Goal: Navigation & Orientation: Find specific page/section

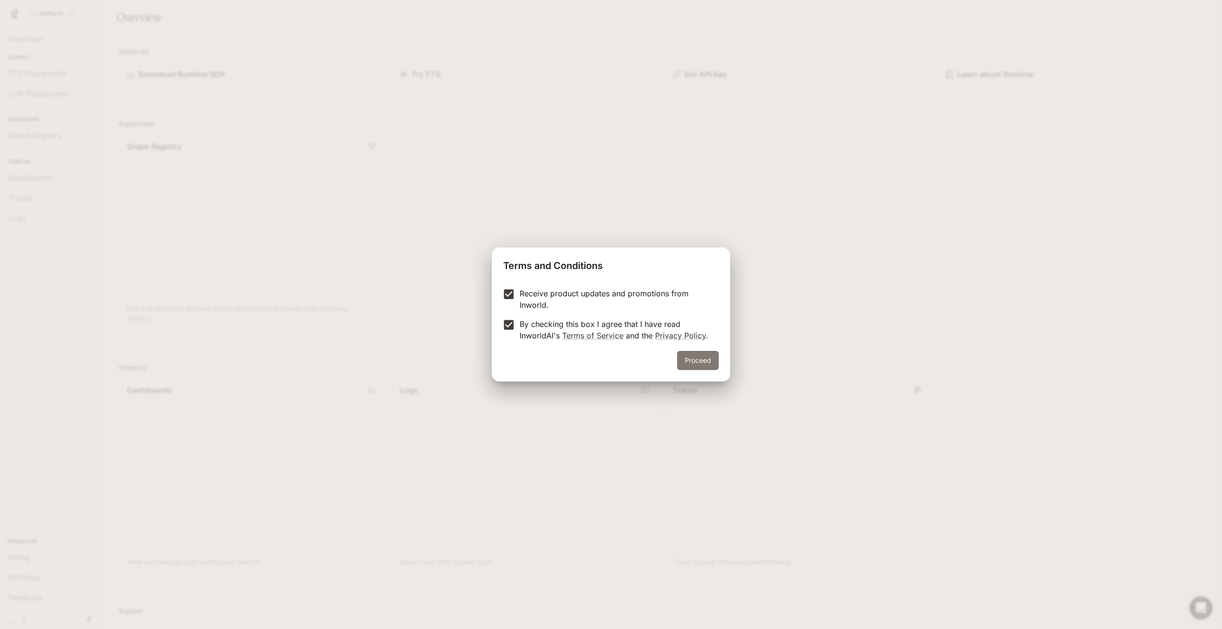
click at [691, 359] on button "Proceed" at bounding box center [698, 360] width 42 height 19
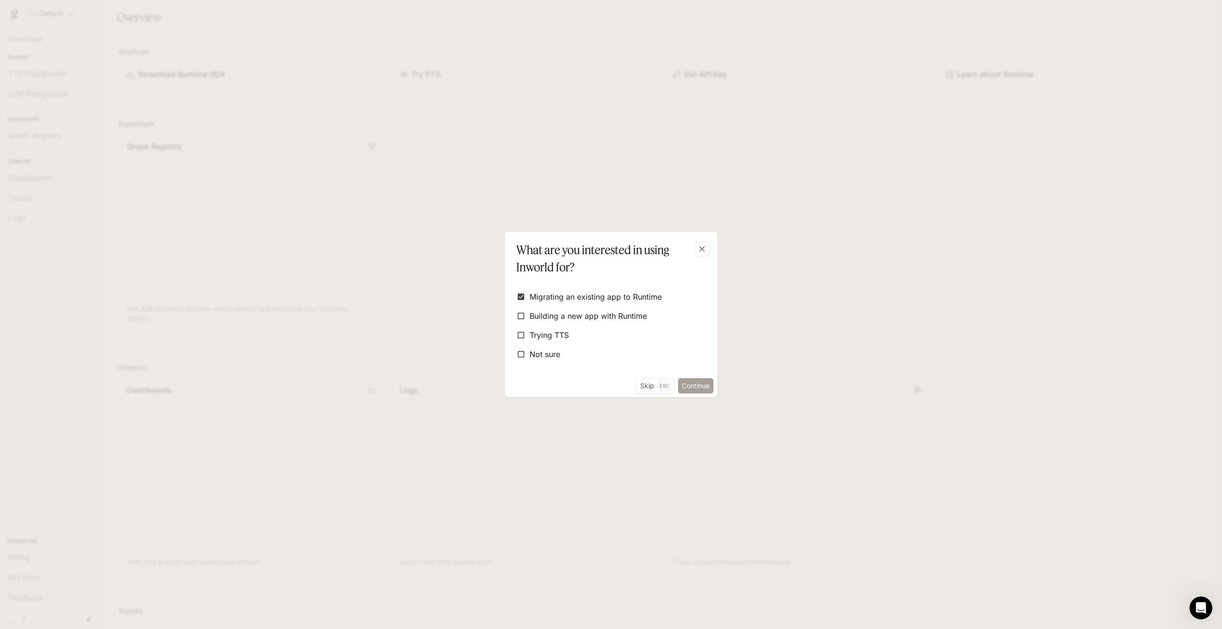
click at [710, 382] on button "Continue" at bounding box center [695, 385] width 35 height 15
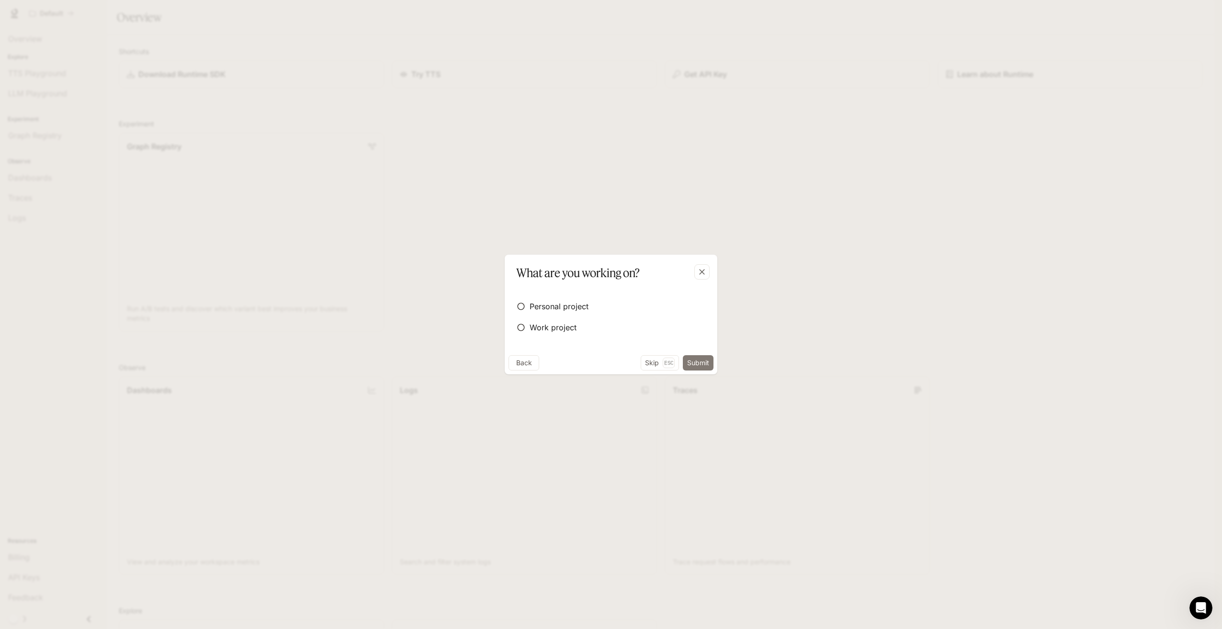
click at [706, 366] on button "Submit" at bounding box center [698, 362] width 31 height 15
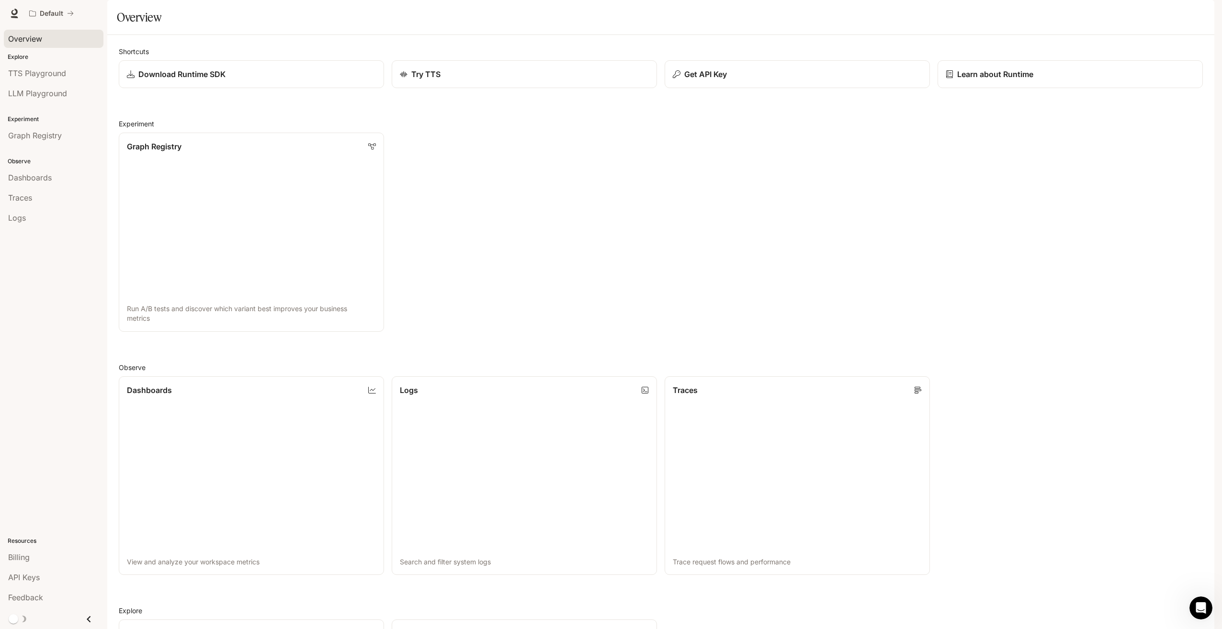
click at [28, 44] on span "Overview" at bounding box center [25, 38] width 34 height 11
click at [35, 70] on span "TTS Playground" at bounding box center [37, 72] width 58 height 11
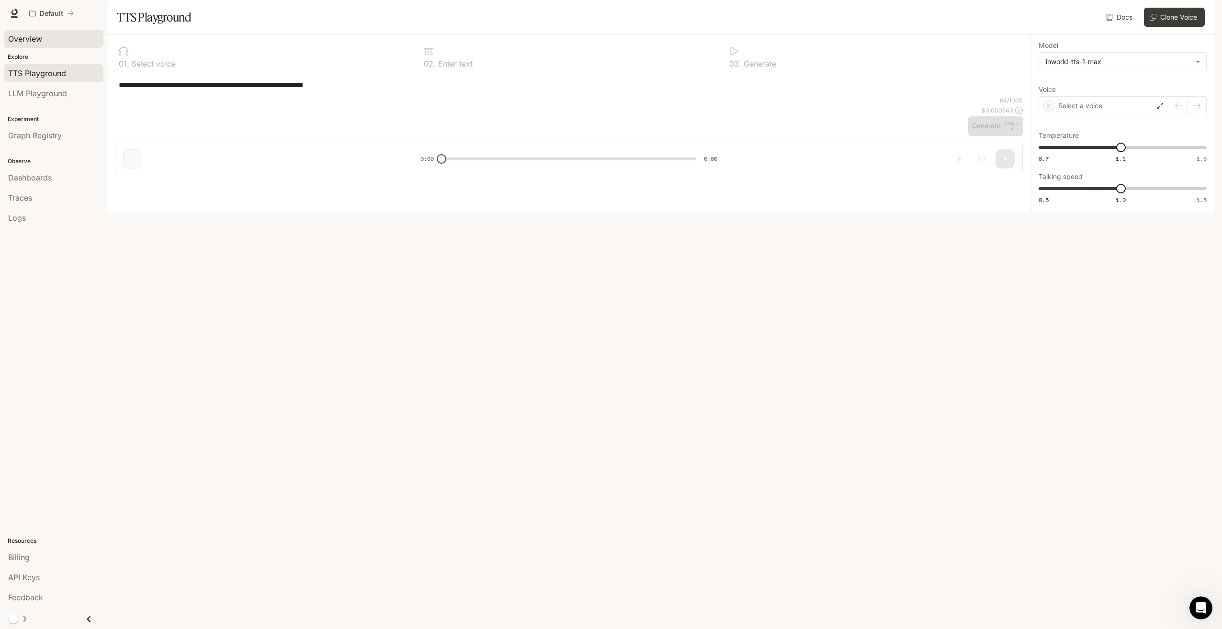
click at [38, 45] on link "Overview" at bounding box center [54, 39] width 100 height 18
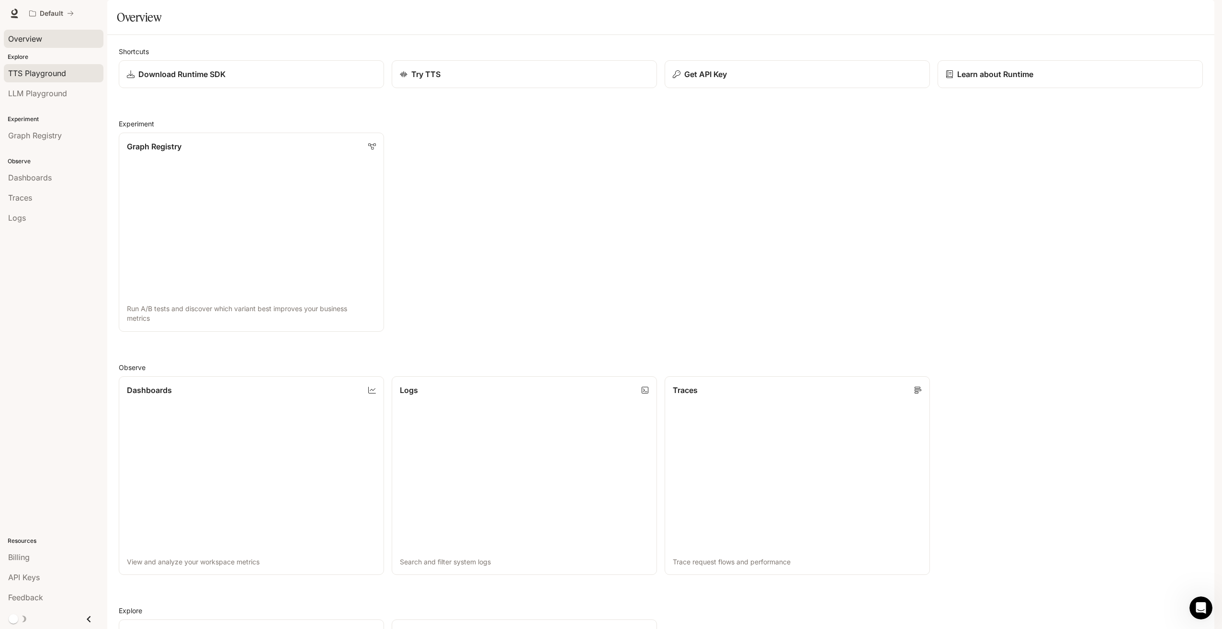
click at [44, 73] on span "TTS Playground" at bounding box center [37, 72] width 58 height 11
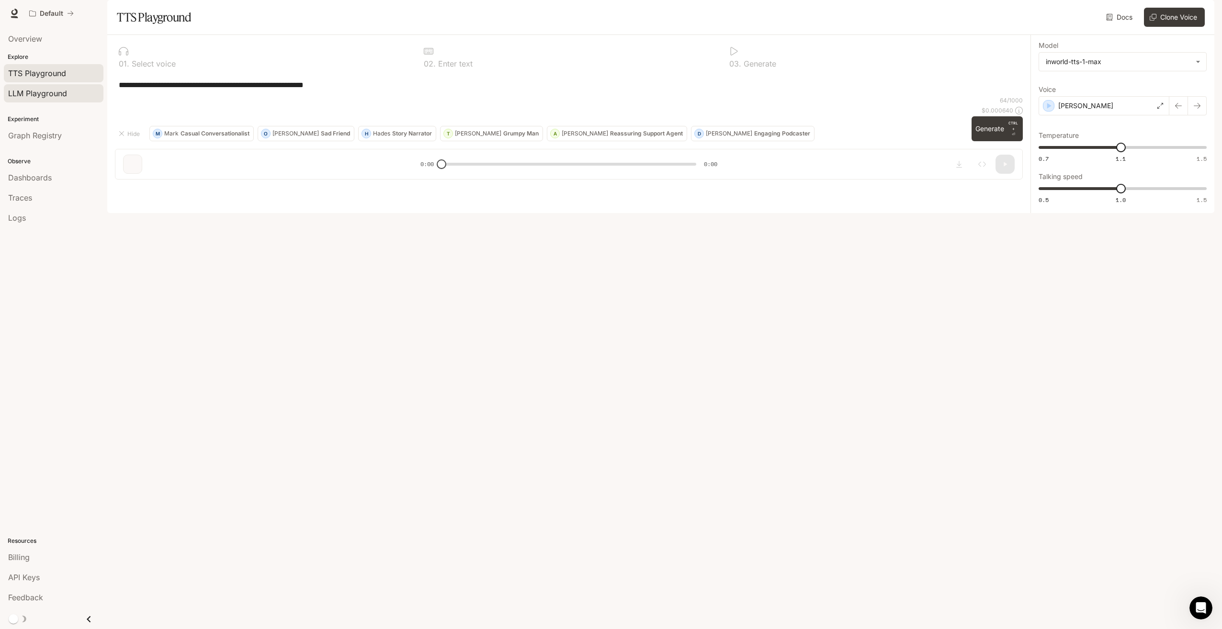
click at [47, 93] on span "LLM Playground" at bounding box center [37, 93] width 59 height 11
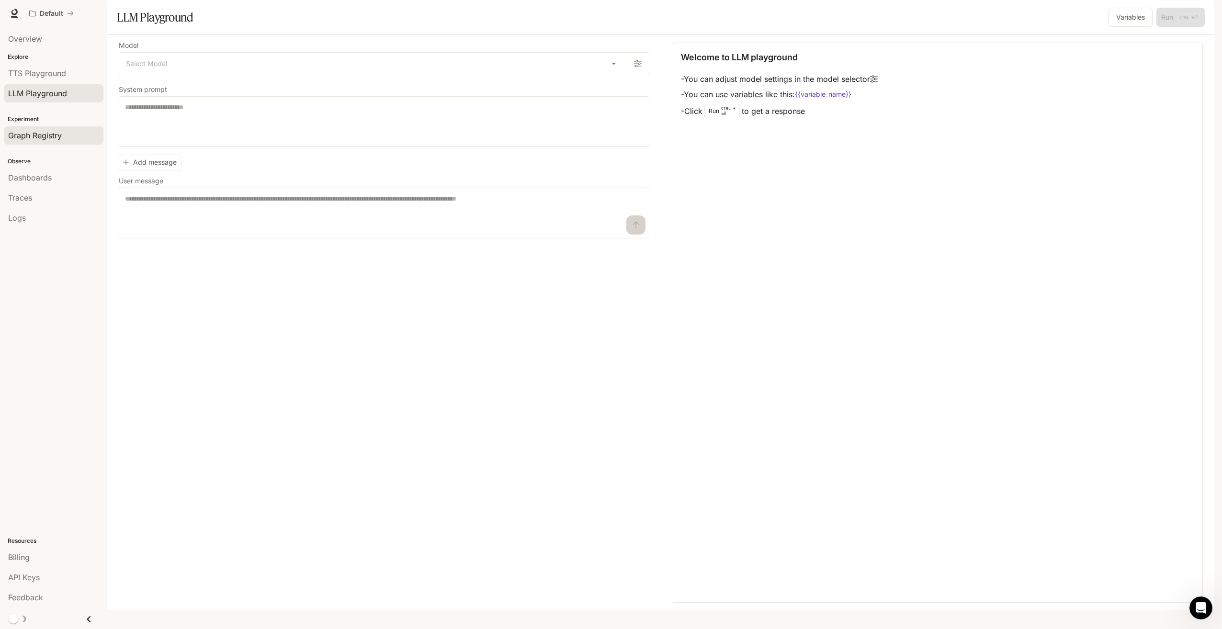
click at [41, 143] on link "Graph Registry" at bounding box center [54, 135] width 100 height 18
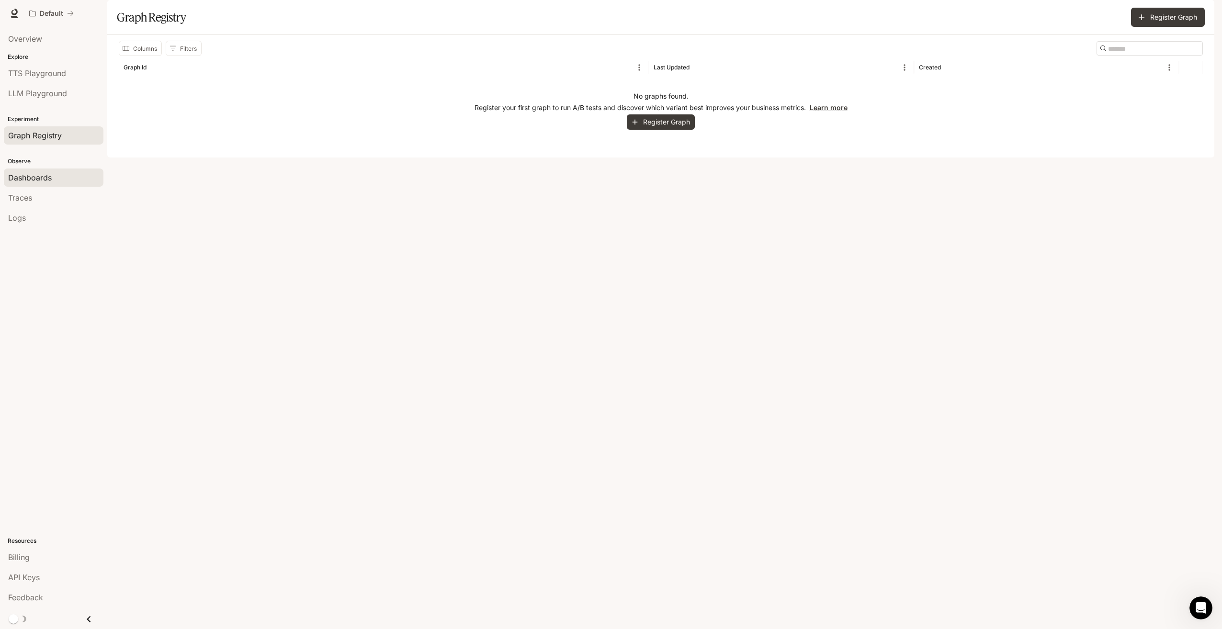
click at [31, 177] on span "Dashboards" at bounding box center [30, 177] width 44 height 11
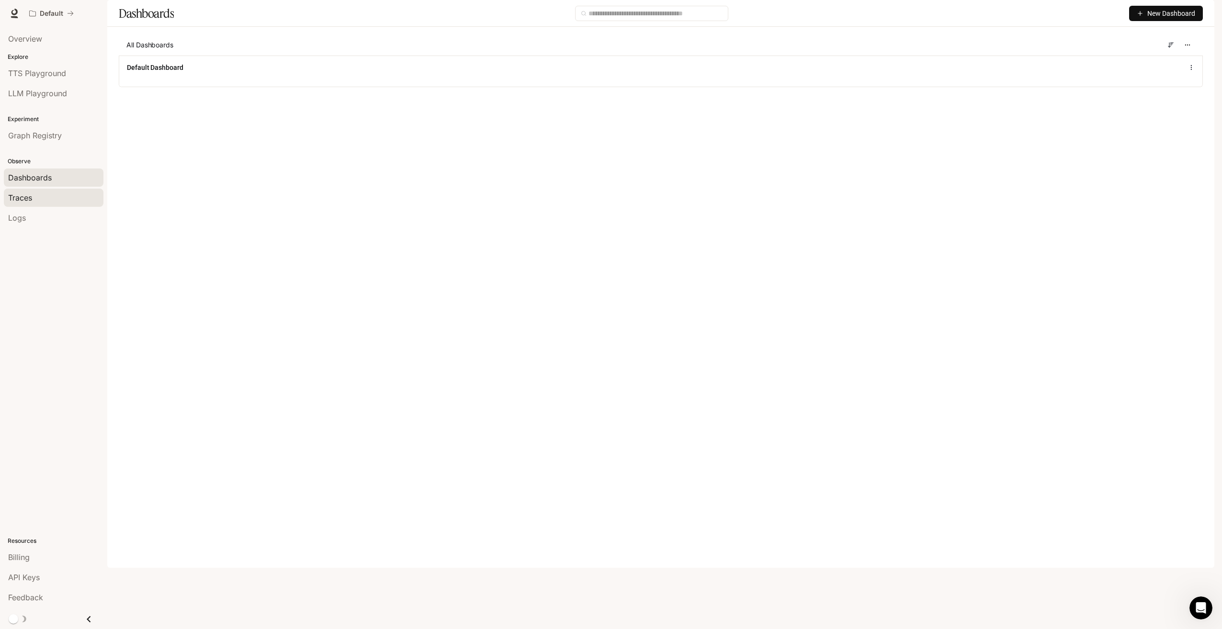
click at [27, 194] on span "Traces" at bounding box center [20, 197] width 24 height 11
